Goal: Information Seeking & Learning: Find specific fact

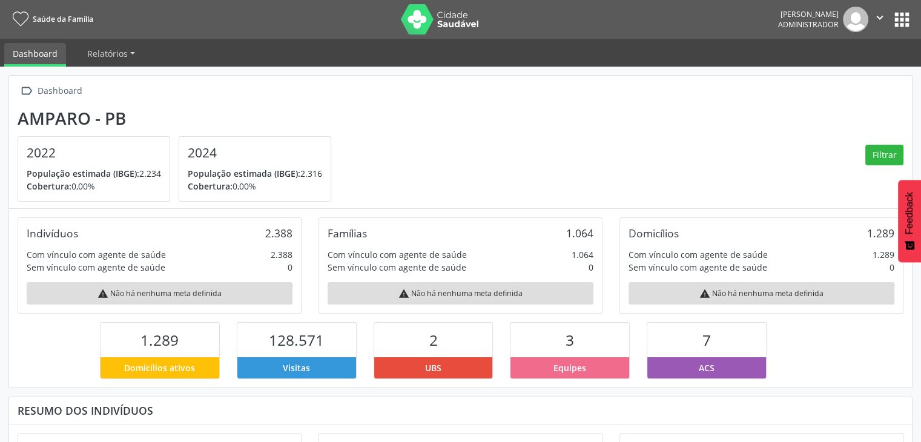
click at [906, 17] on button "apps" at bounding box center [901, 19] width 21 height 21
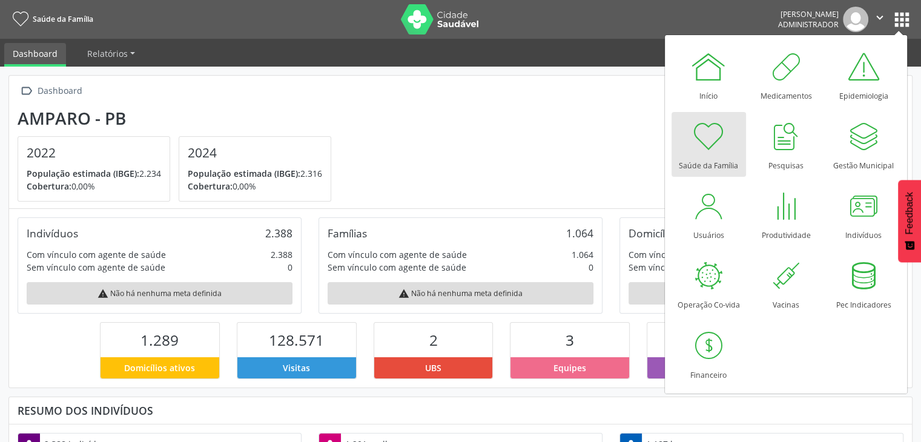
scroll to position [199, 301]
click at [867, 218] on div at bounding box center [863, 206] width 36 height 36
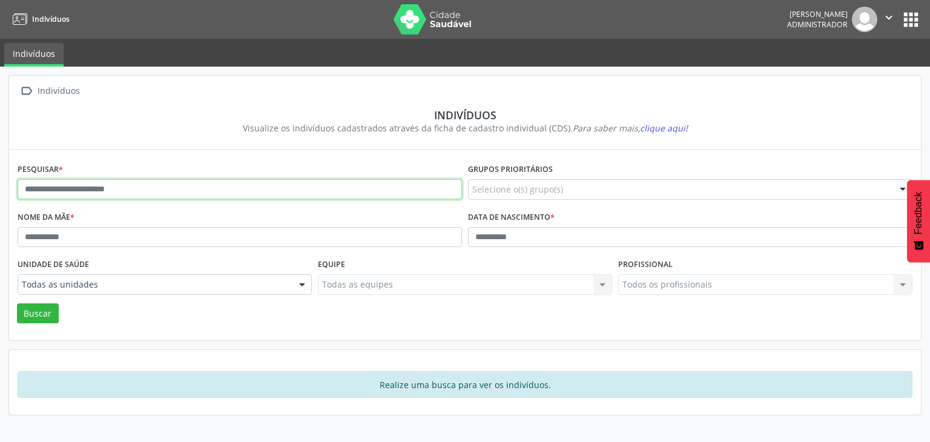
click at [242, 183] on input "text" at bounding box center [240, 189] width 444 height 21
click at [17, 303] on button "Buscar" at bounding box center [38, 313] width 42 height 21
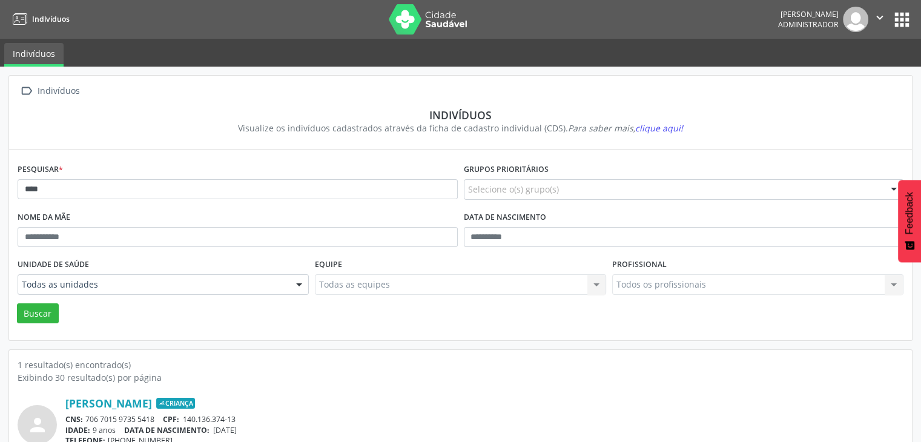
scroll to position [51, 0]
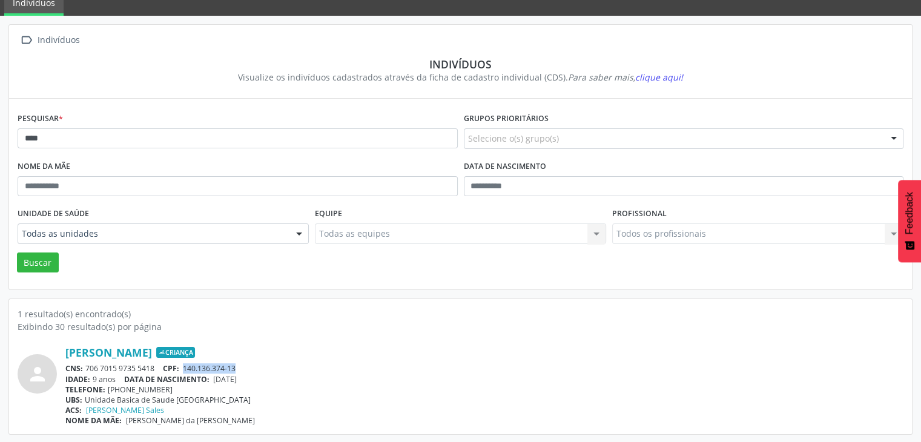
drag, startPoint x: 185, startPoint y: 367, endPoint x: 266, endPoint y: 367, distance: 81.7
click at [266, 367] on div "CNS: 706 7015 9735 5418 CPF: 140.136.374-13" at bounding box center [484, 368] width 838 height 10
copy span "140.136.374-13"
drag, startPoint x: 87, startPoint y: 368, endPoint x: 159, endPoint y: 367, distance: 71.4
click at [159, 367] on div "CNS: 706 7015 9735 5418 CPF: 140.136.374-13" at bounding box center [484, 368] width 838 height 10
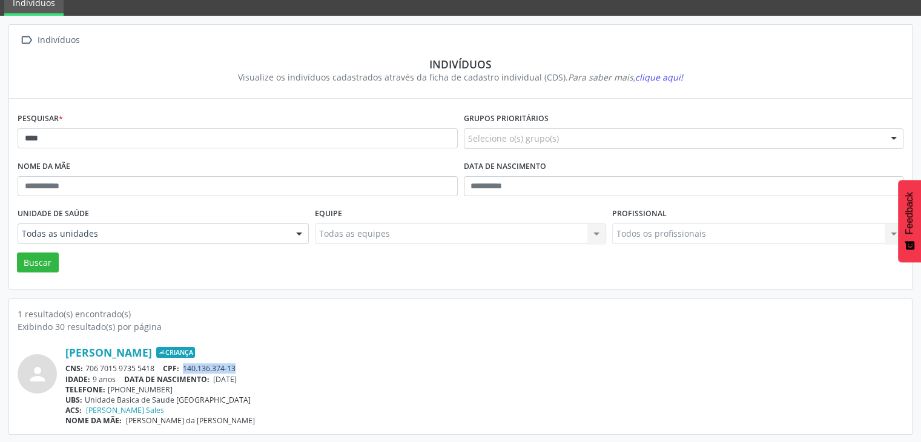
copy div "706 7015 9735 5418"
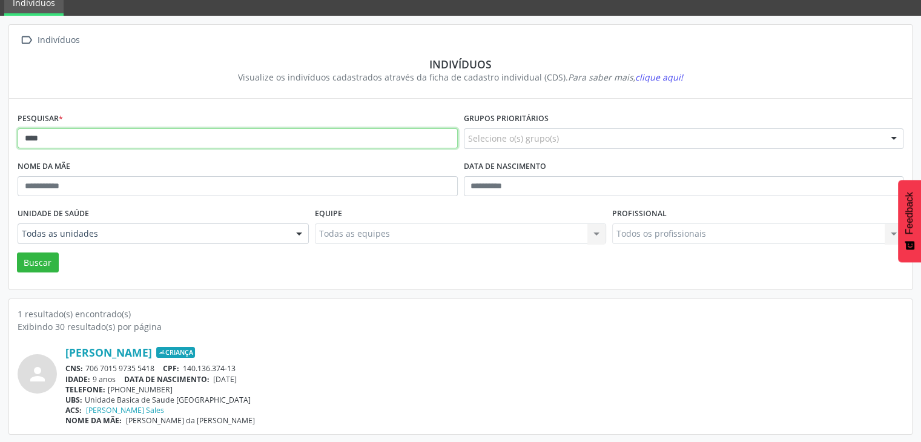
click at [122, 142] on input "****" at bounding box center [238, 138] width 440 height 21
type input "*"
type input "*********"
click at [17, 252] on button "Buscar" at bounding box center [38, 262] width 42 height 21
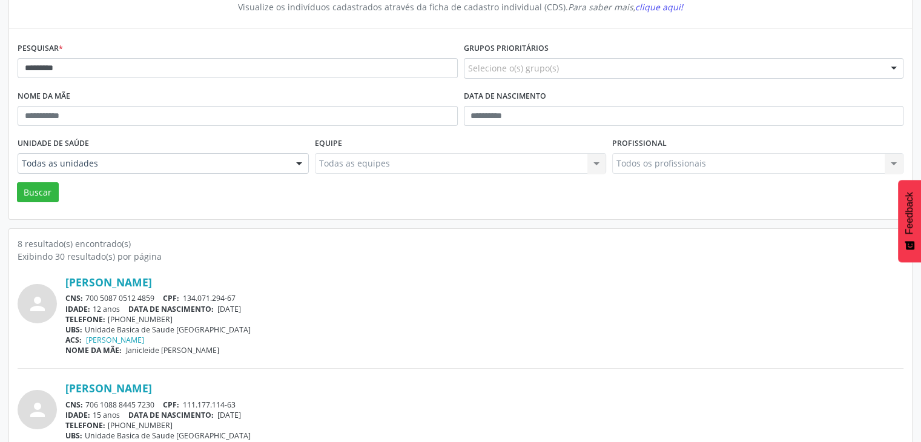
scroll to position [242, 0]
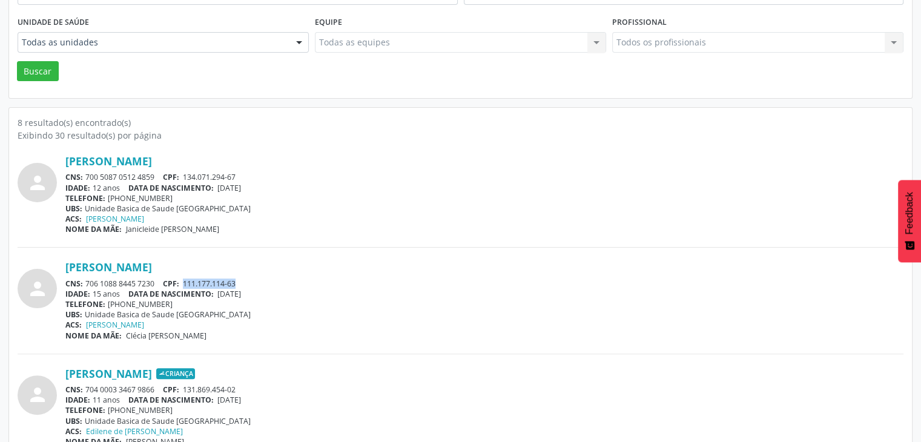
drag, startPoint x: 186, startPoint y: 280, endPoint x: 249, endPoint y: 282, distance: 63.0
click at [249, 282] on div "CNS: 706 1088 8445 7230 CPF: 111.177.114-63" at bounding box center [484, 283] width 838 height 10
copy span "111.177.114-63"
drag, startPoint x: 88, startPoint y: 282, endPoint x: 158, endPoint y: 284, distance: 70.3
click at [158, 284] on div "CNS: 706 1088 8445 7230 CPF: 111.177.114-63" at bounding box center [484, 283] width 838 height 10
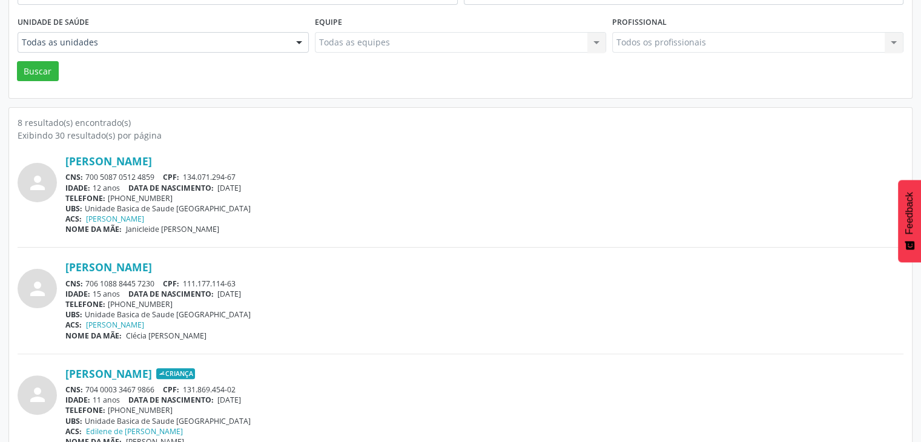
click at [359, 278] on div "CNS: 706 1088 8445 7230 CPF: 111.177.114-63" at bounding box center [484, 283] width 838 height 10
drag, startPoint x: 86, startPoint y: 282, endPoint x: 157, endPoint y: 282, distance: 70.8
click at [157, 282] on div "CNS: 706 1088 8445 7230 CPF: 111.177.114-63" at bounding box center [484, 283] width 838 height 10
copy div "706 1088 8445 7230"
